Goal: Feedback & Contribution: Submit feedback/report problem

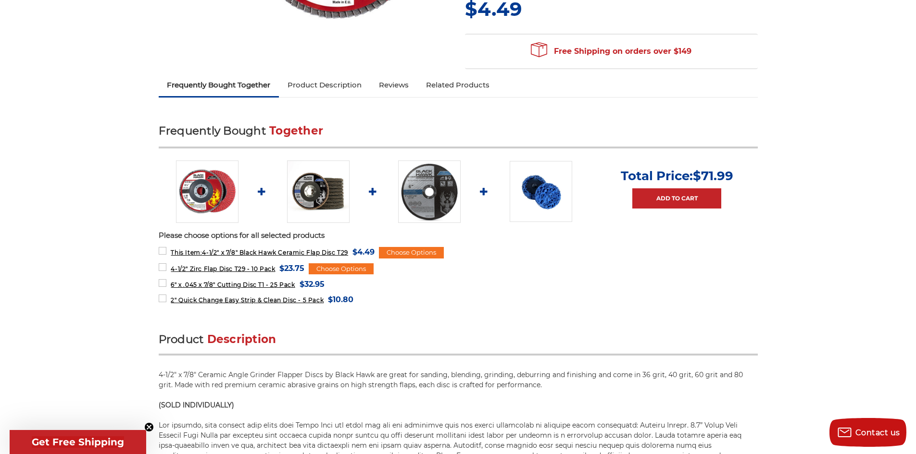
scroll to position [288, 0]
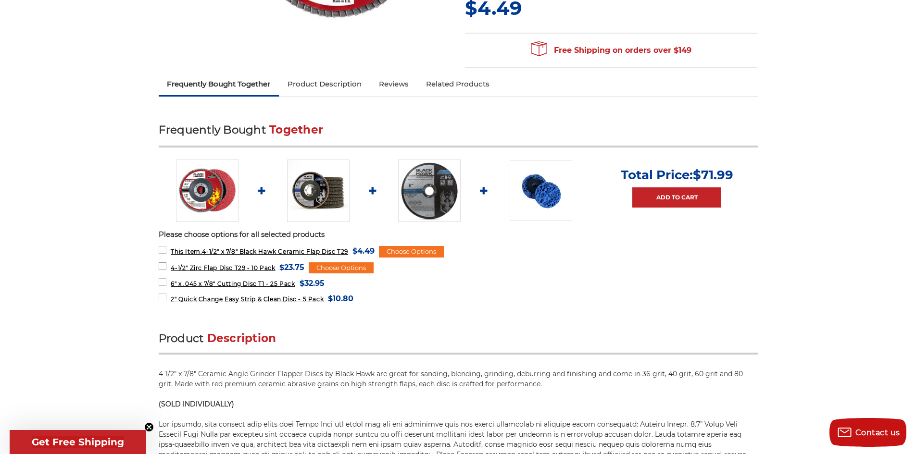
click at [206, 266] on span "4-1/2" Zirc Flap Disc T29 - 10 Pack" at bounding box center [223, 267] width 104 height 7
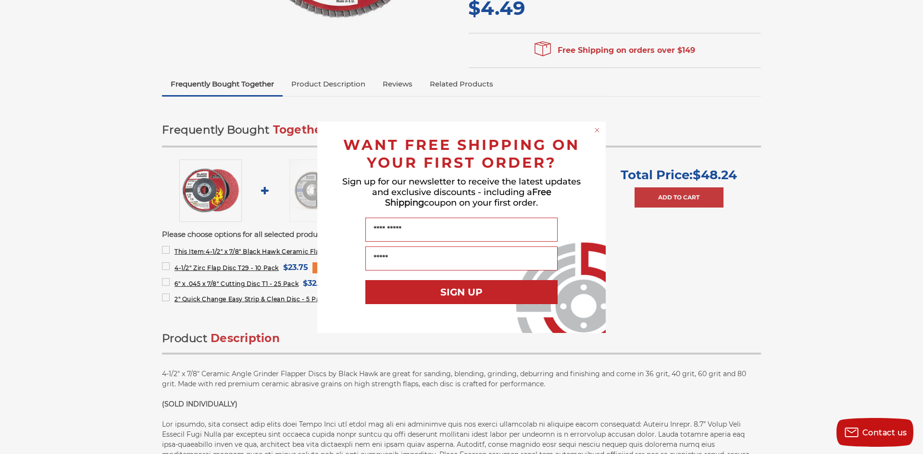
click at [597, 129] on icon "Close dialog" at bounding box center [597, 130] width 4 height 4
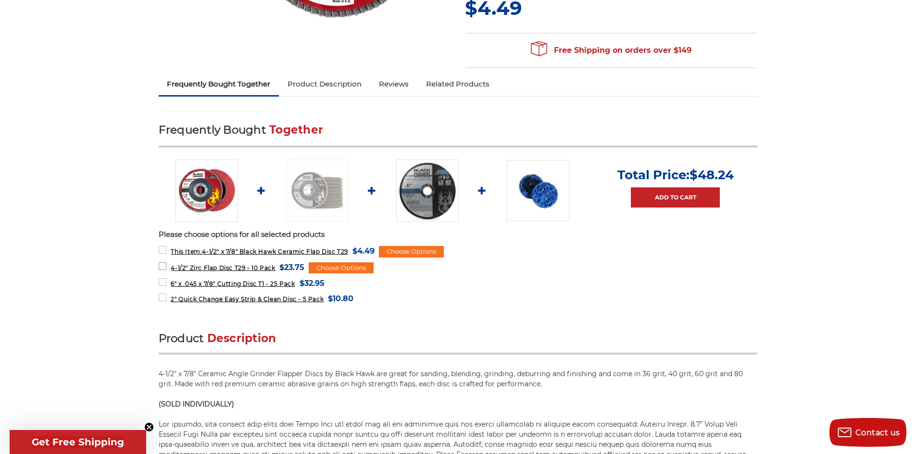
click at [162, 266] on label "4-1/2" Zirc Flap Disc T29 - 10 Pack MSRP: Was: Now: $23.75 (You save )" at bounding box center [232, 267] width 146 height 13
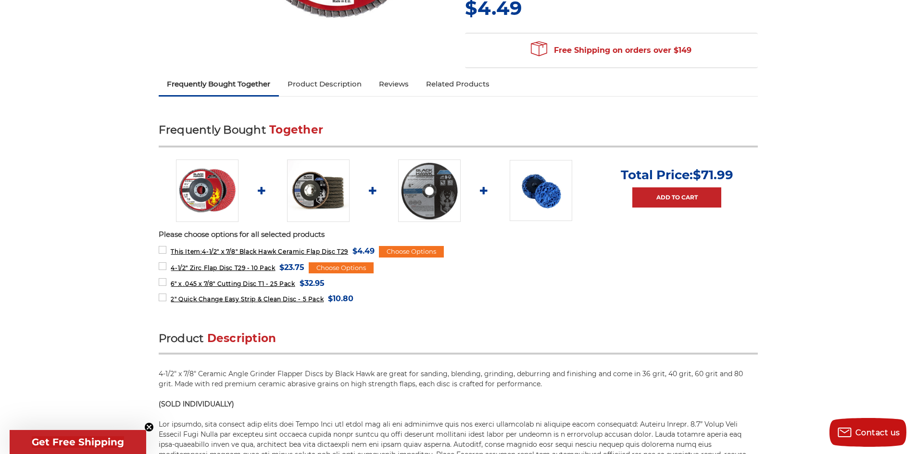
click at [317, 193] on img at bounding box center [318, 191] width 62 height 62
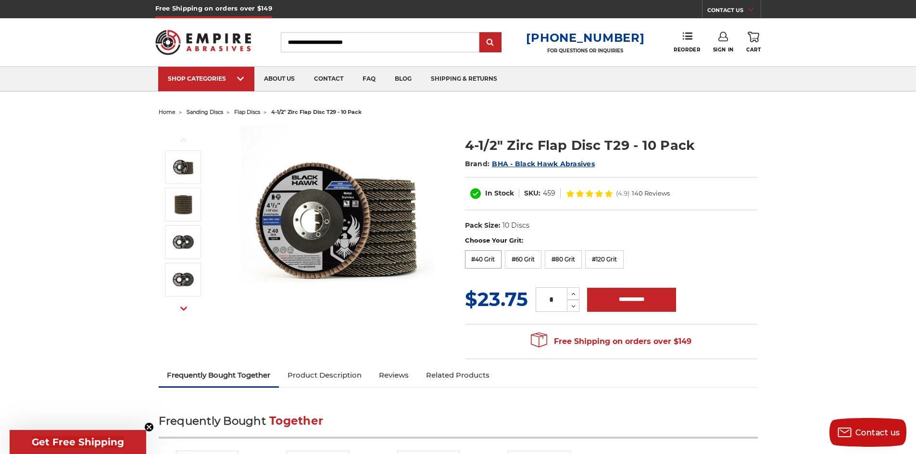
click at [480, 261] on label "#40 Grit" at bounding box center [483, 259] width 37 height 18
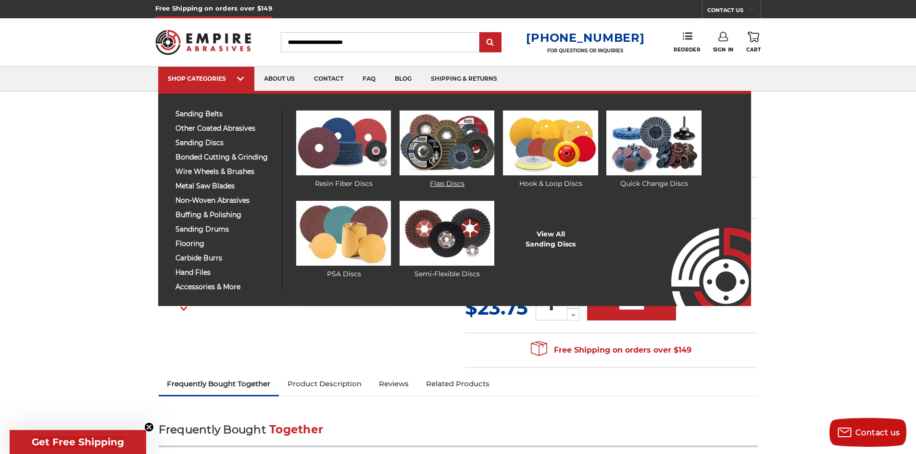
click at [444, 145] on img at bounding box center [446, 143] width 95 height 65
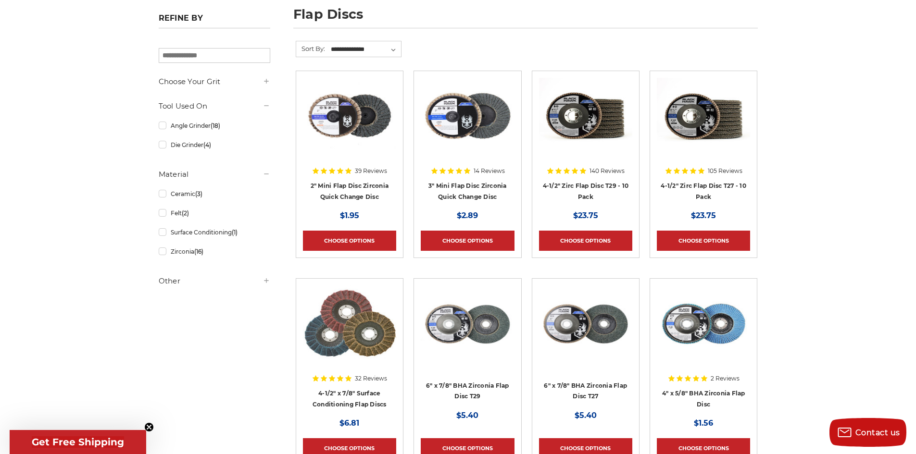
scroll to position [144, 0]
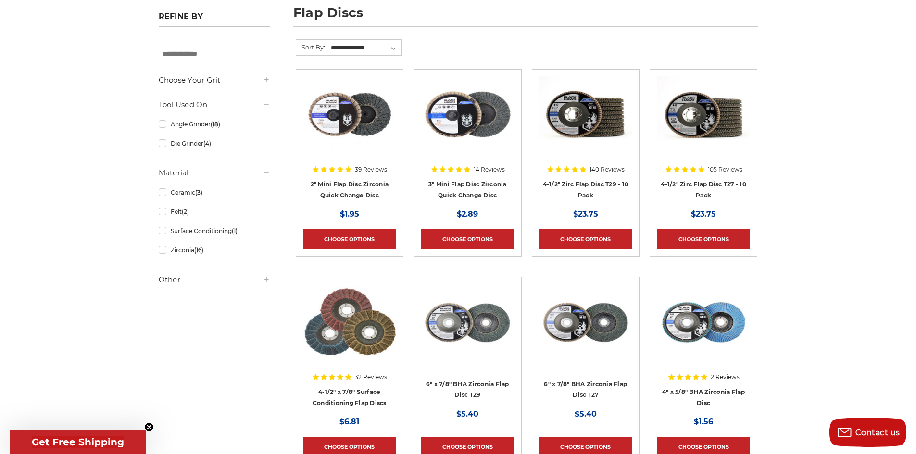
click at [164, 250] on link "Zirconia (16)" at bounding box center [215, 250] width 112 height 17
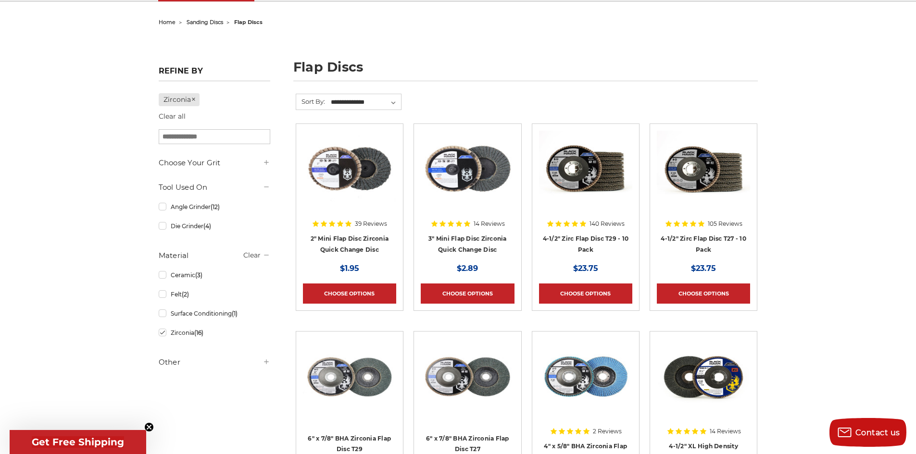
scroll to position [144, 0]
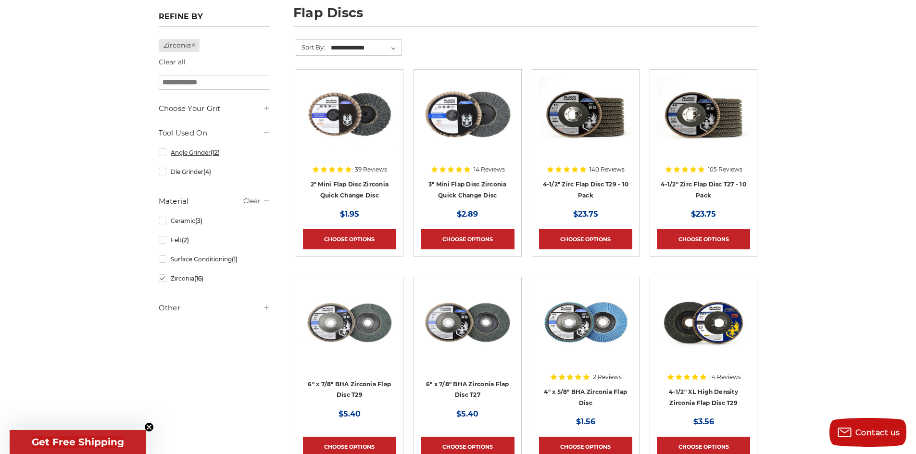
click at [162, 153] on link "Angle Grinder (12)" at bounding box center [215, 152] width 112 height 17
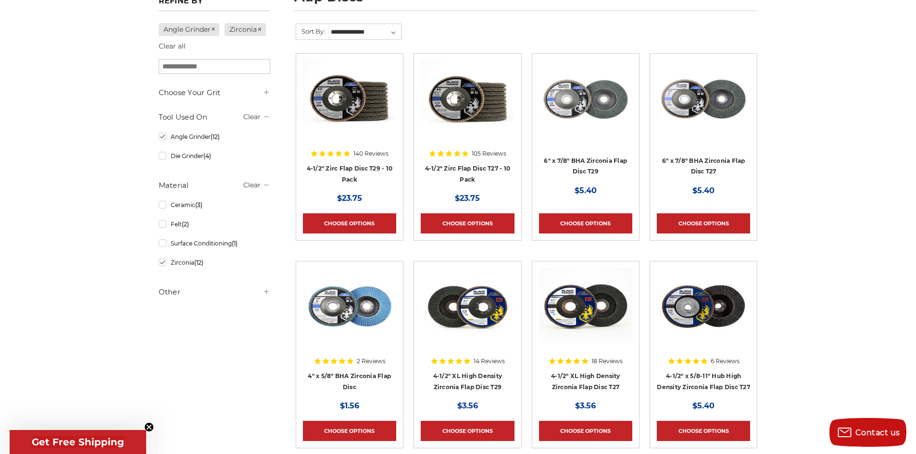
scroll to position [144, 0]
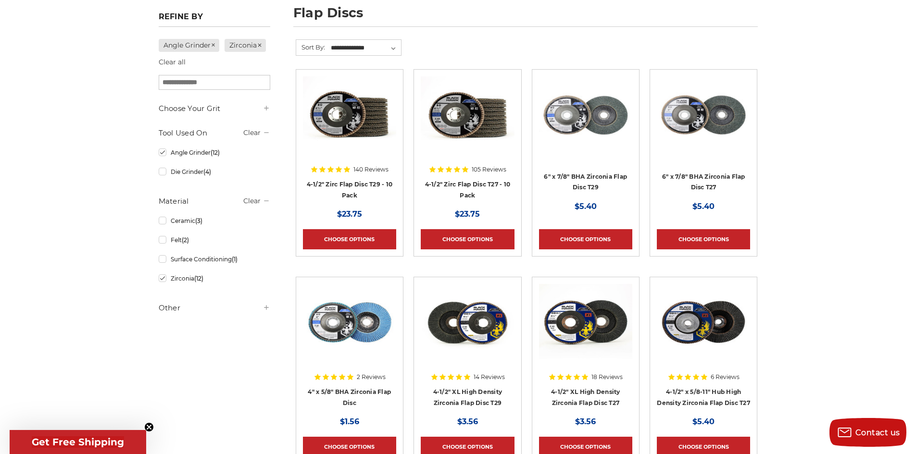
click at [348, 183] on div at bounding box center [349, 137] width 93 height 123
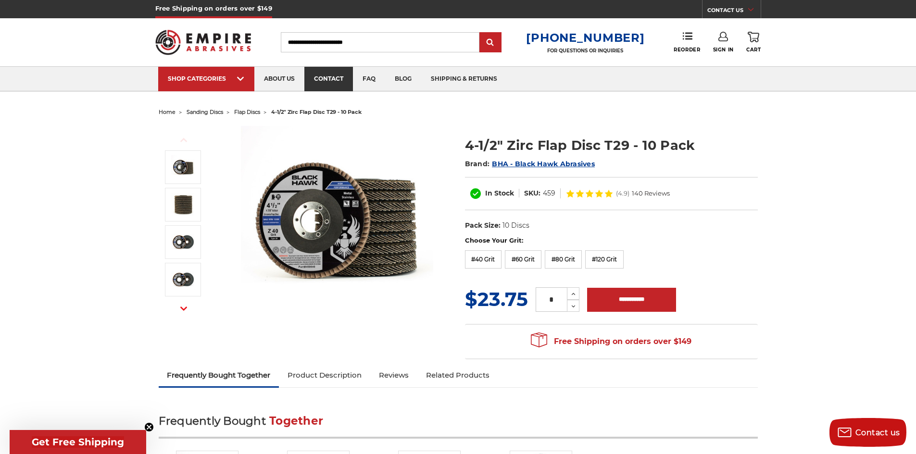
click at [326, 75] on link "contact" at bounding box center [328, 79] width 49 height 25
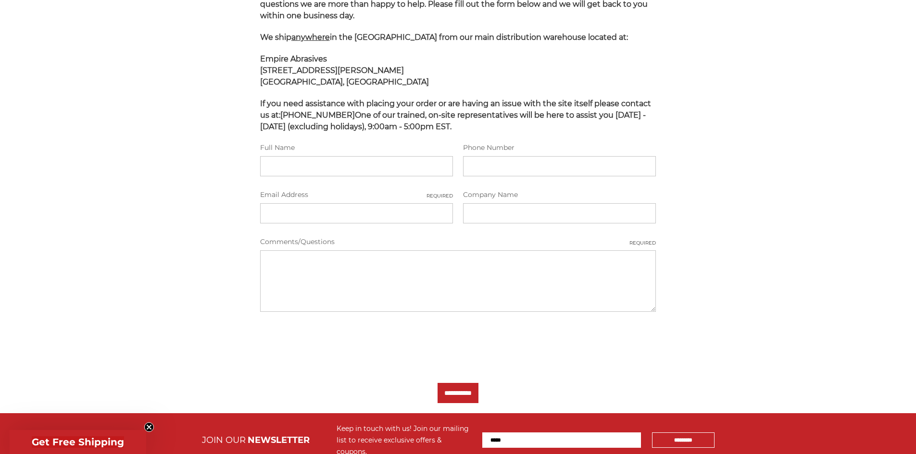
scroll to position [192, 0]
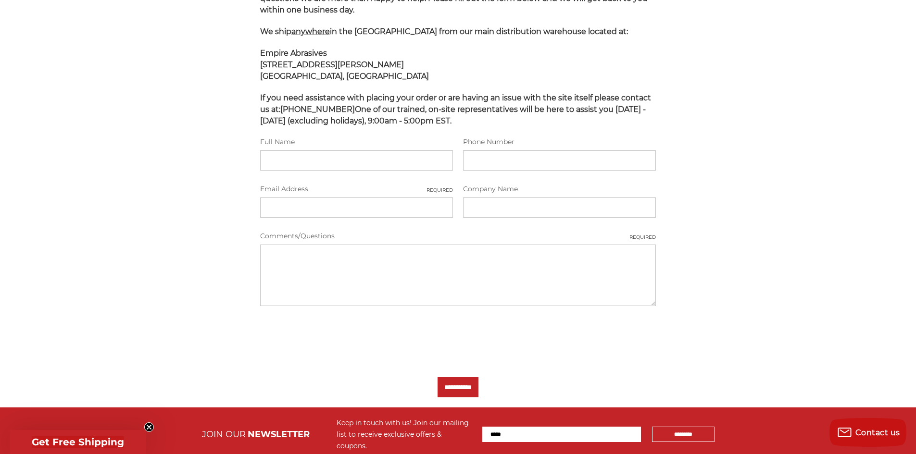
click at [290, 162] on input "Full Name" at bounding box center [356, 160] width 193 height 20
type input "**********"
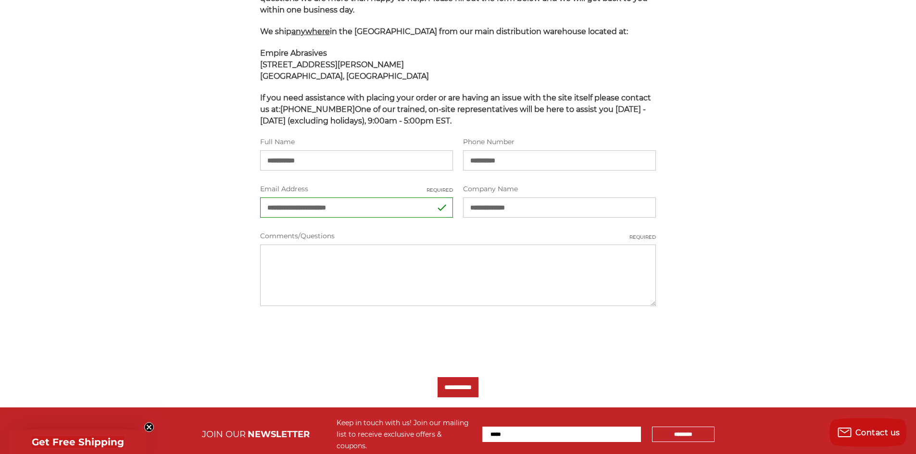
click at [517, 160] on input "**********" at bounding box center [559, 160] width 193 height 20
type input "*"
click at [352, 267] on textarea "Comments/Questions Required" at bounding box center [458, 276] width 396 height 62
type textarea "*"
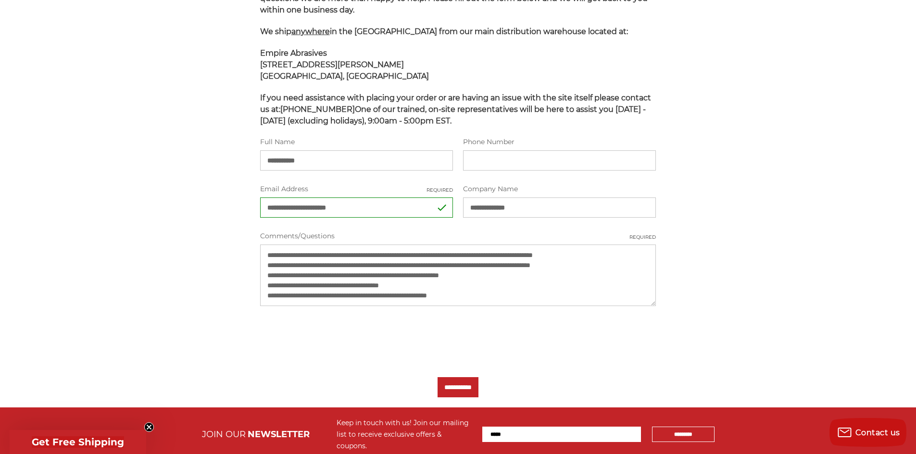
type textarea "**********"
click at [462, 387] on input "**********" at bounding box center [457, 387] width 41 height 20
